Goal: Go to known website: Go to known website

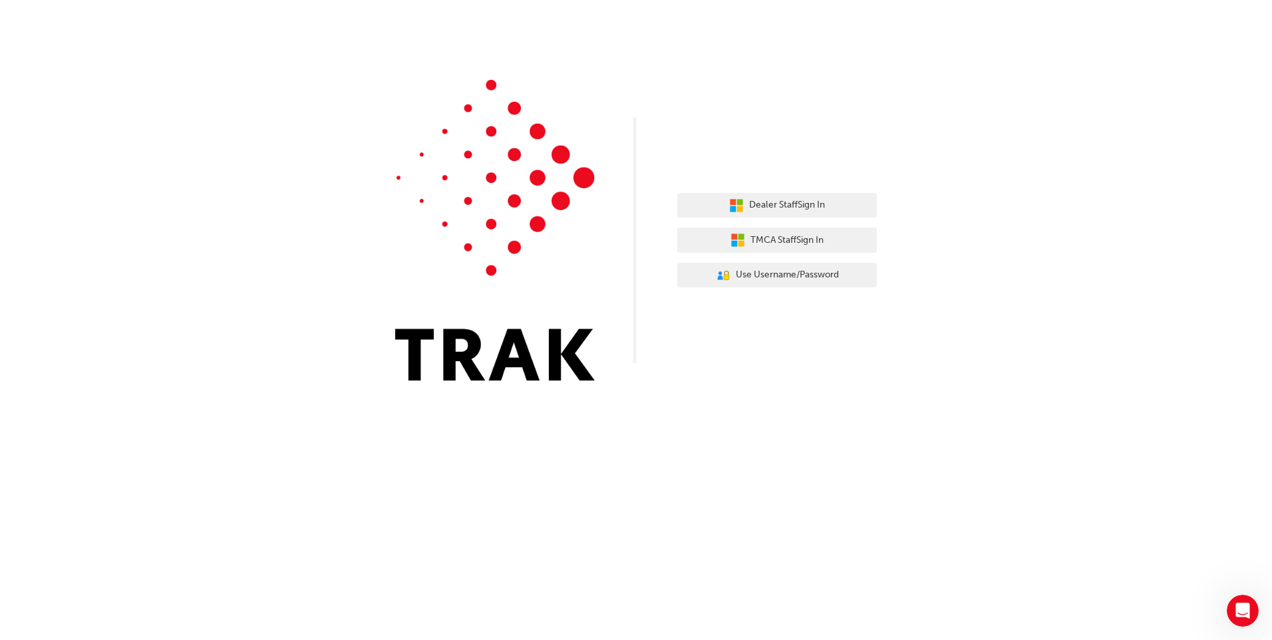
click at [917, 104] on div "Dealer Staff Sign In TMCA Staff Sign In User Authentication Icon - Blue Person,…" at bounding box center [636, 200] width 1272 height 401
click at [807, 75] on div "Dealer Staff Sign In TMCA Staff Sign In User Authentication Icon - Blue Person,…" at bounding box center [636, 200] width 1272 height 401
click at [791, 200] on span "Dealer Staff Sign In" at bounding box center [787, 205] width 76 height 15
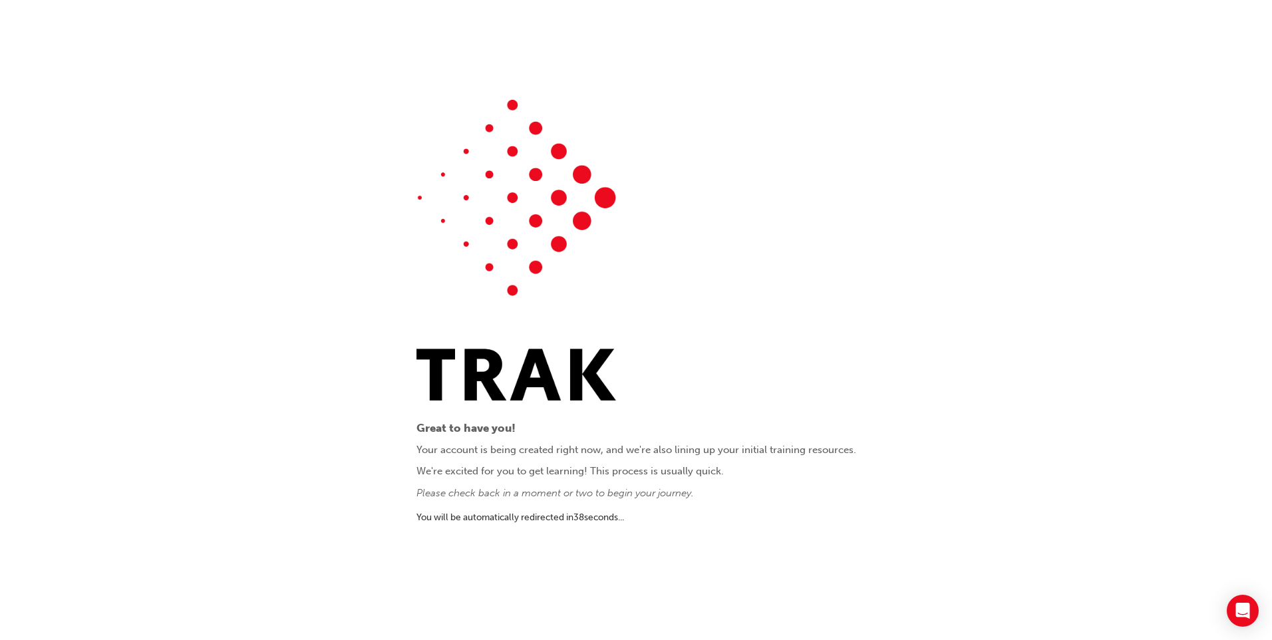
click at [755, 250] on div "Great to have you! Your account is being created right now, and we're also lini…" at bounding box center [637, 320] width 440 height 441
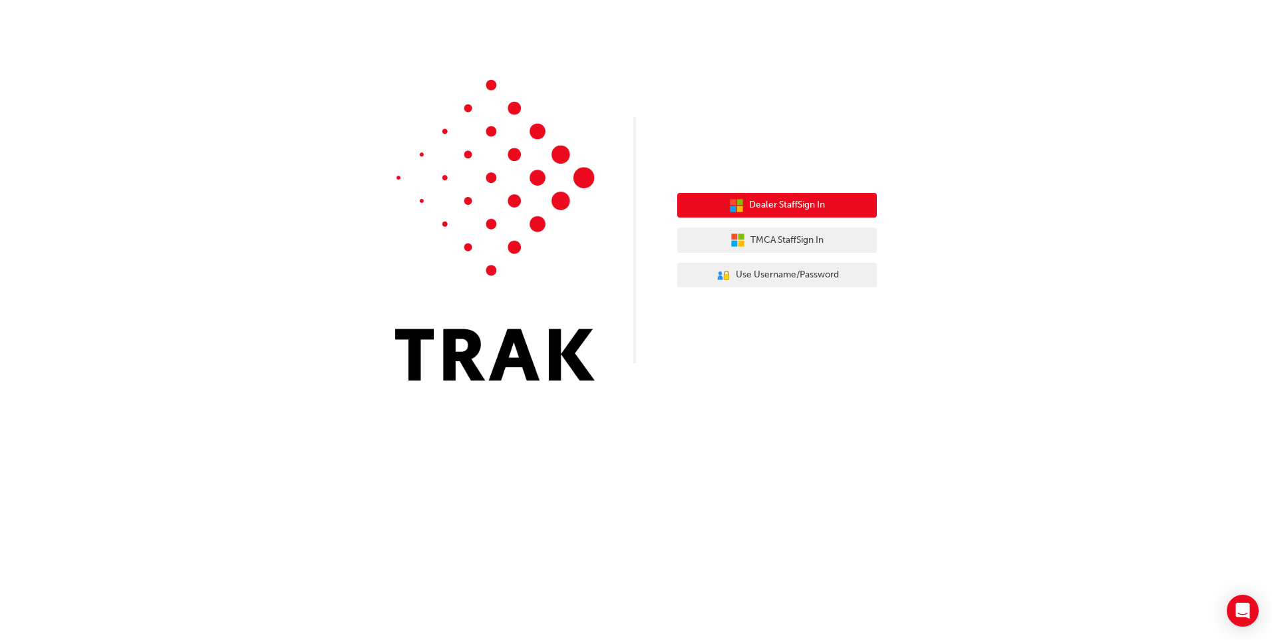
click at [822, 213] on button "Dealer Staff Sign In" at bounding box center [777, 205] width 200 height 25
click at [854, 94] on div "Dealer Staff Sign In TMCA Staff Sign In User Authentication Icon - Blue Person,…" at bounding box center [636, 200] width 1272 height 401
click at [823, 375] on div "Dealer Staff Sign In TMCA Staff Sign In User Authentication Icon - Blue Person,…" at bounding box center [636, 200] width 1272 height 401
click at [804, 429] on div "Dealer Staff Sign In TMCA Staff Sign In User Authentication Icon - Blue Person,…" at bounding box center [636, 320] width 1272 height 640
click at [421, 569] on div "Dealer Staff Sign In TMCA Staff Sign In User Authentication Icon - Blue Person,…" at bounding box center [636, 320] width 1272 height 640
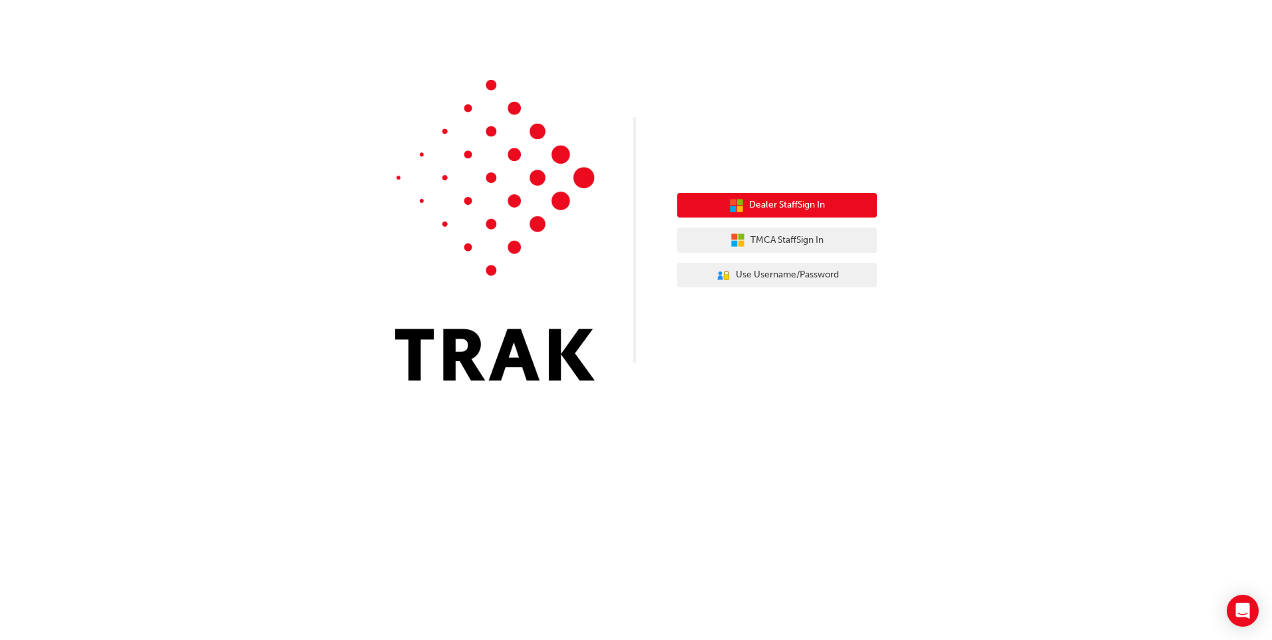
click at [812, 207] on span "Dealer Staff Sign In" at bounding box center [787, 205] width 76 height 15
